Goal: Find specific page/section: Find specific page/section

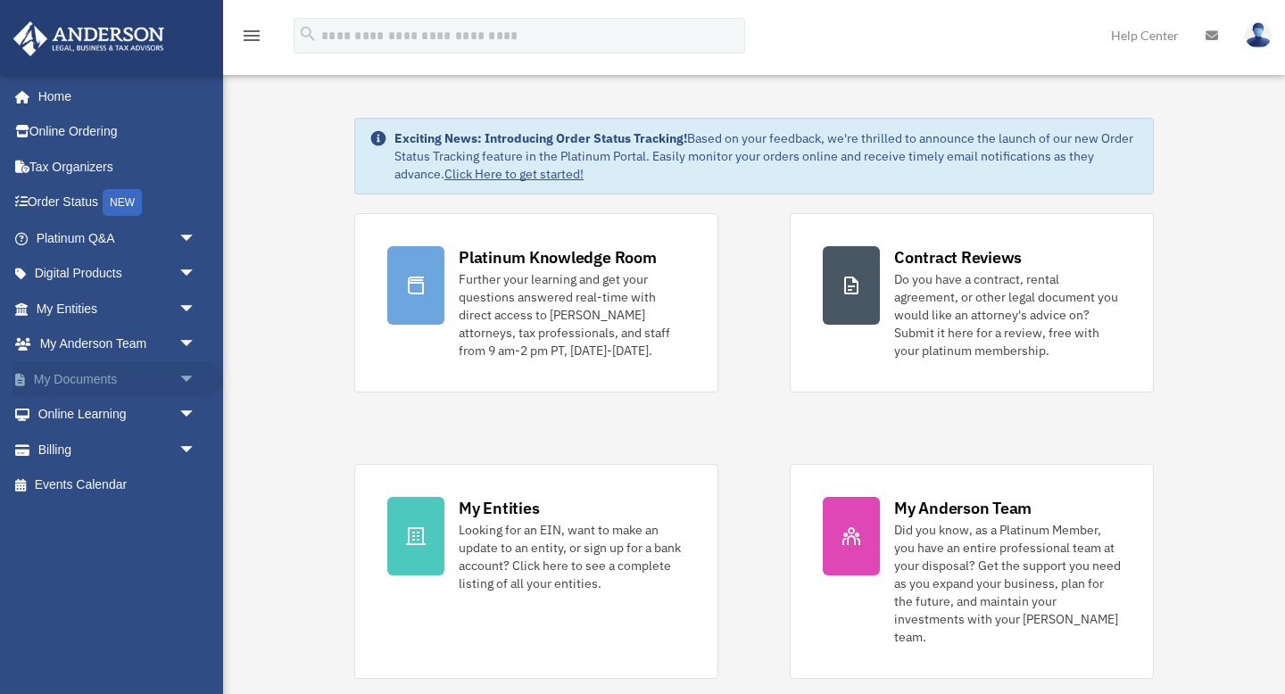
click at [106, 382] on link "My Documents arrow_drop_down" at bounding box center [117, 379] width 211 height 36
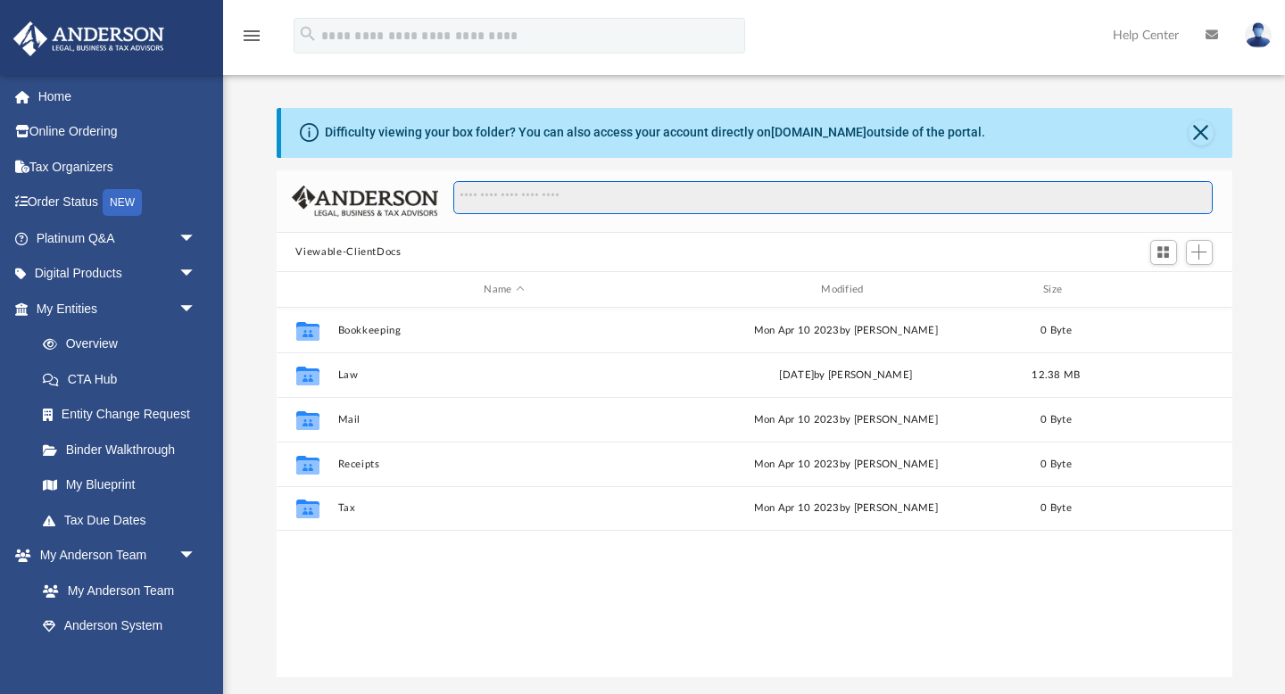
click at [614, 199] on input "Search files and folders" at bounding box center [832, 198] width 758 height 34
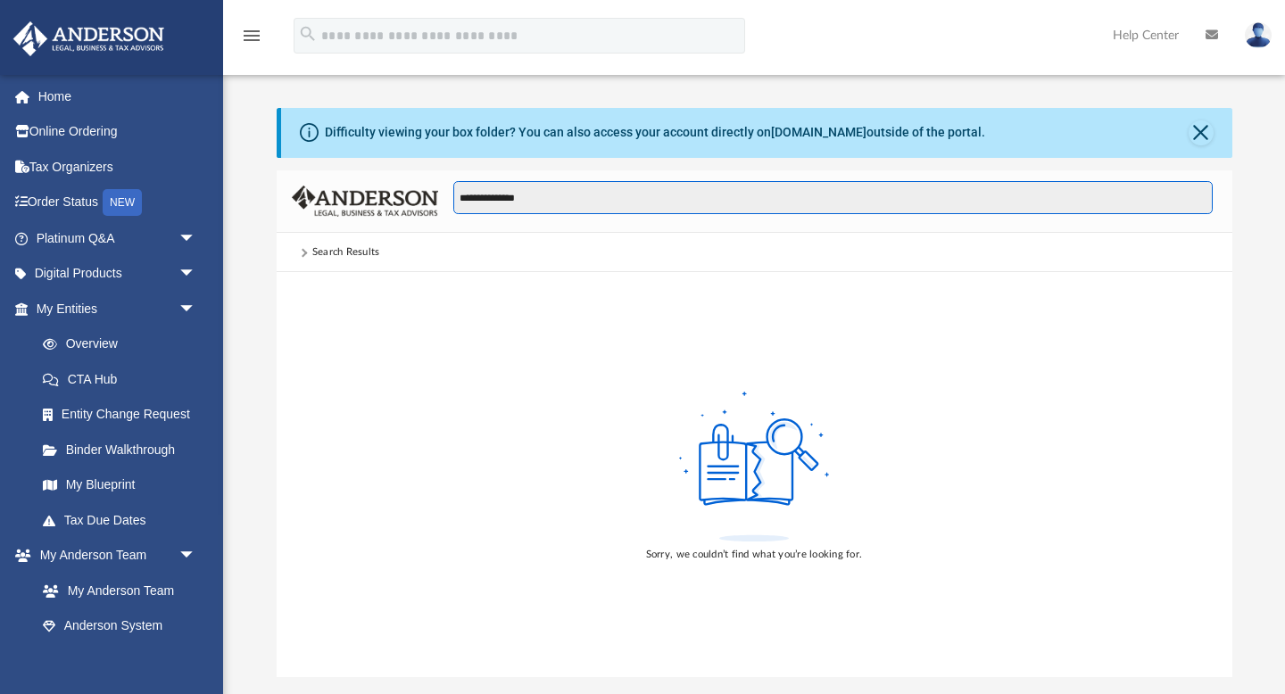
type input "**********"
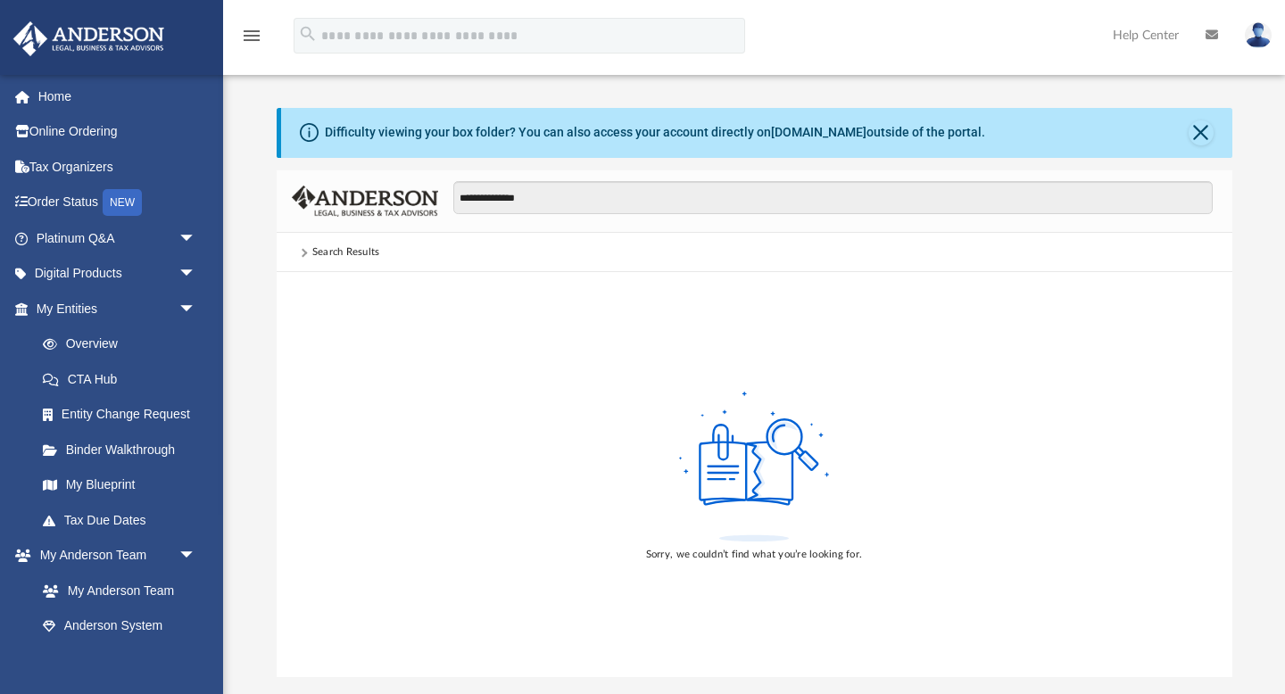
click at [319, 249] on div "Search Results" at bounding box center [346, 252] width 68 height 16
click at [302, 248] on span at bounding box center [302, 252] width 9 height 9
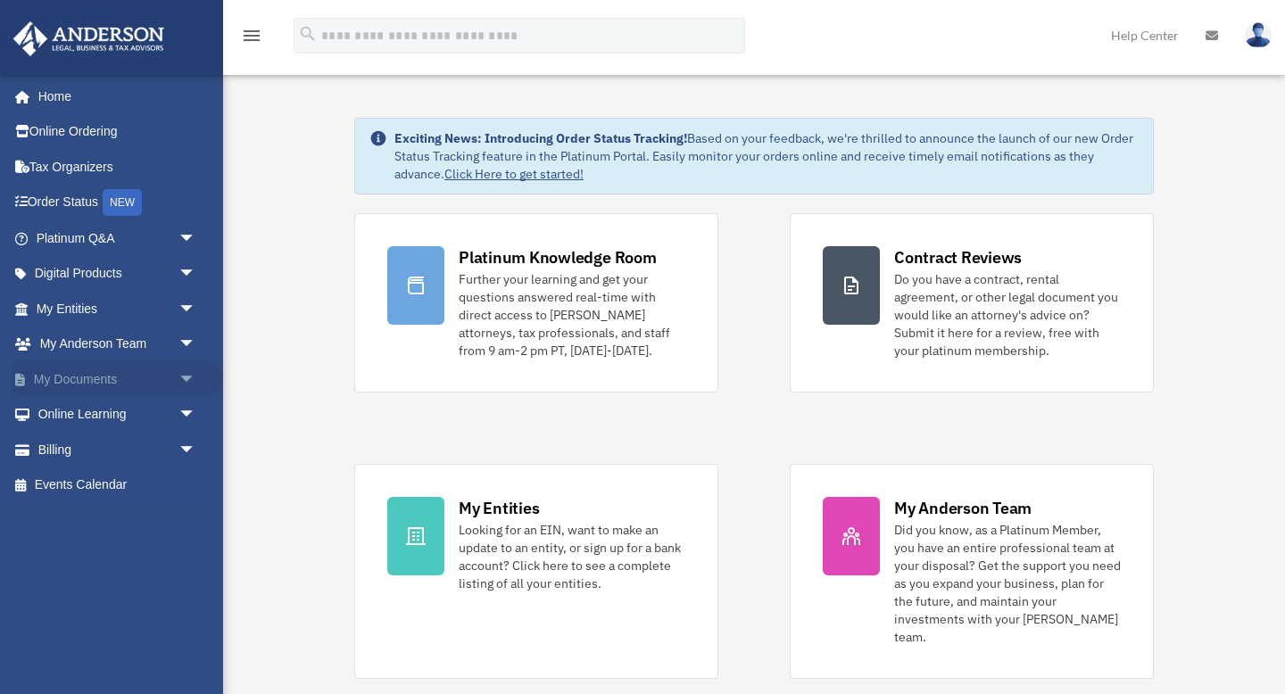
click at [110, 381] on link "My Documents arrow_drop_down" at bounding box center [117, 379] width 211 height 36
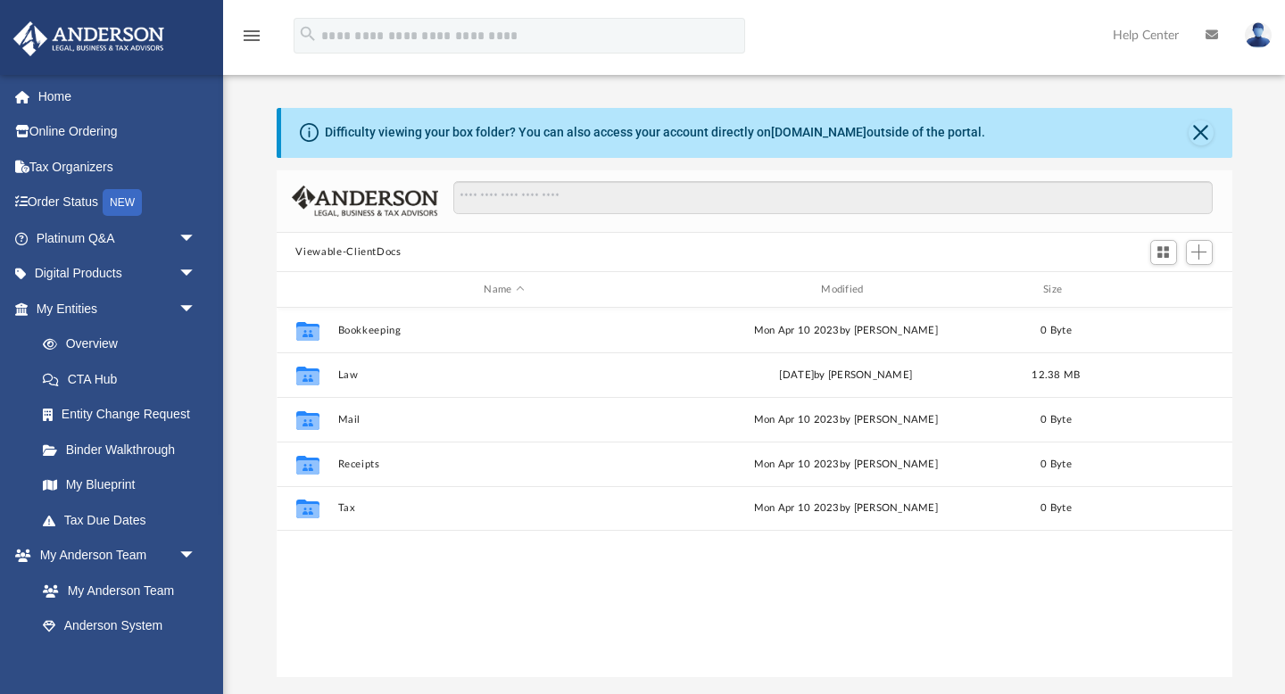
scroll to position [405, 956]
